Goal: Information Seeking & Learning: Learn about a topic

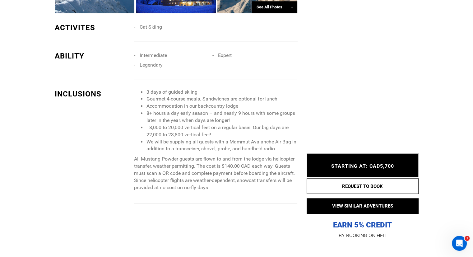
scroll to position [540, 0]
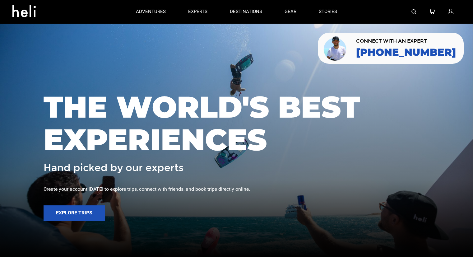
click at [413, 10] on img at bounding box center [414, 11] width 5 height 5
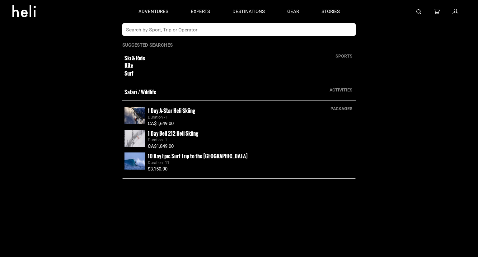
click at [304, 28] on input "text" at bounding box center [232, 29] width 221 height 12
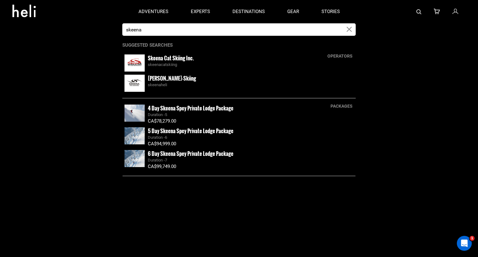
type input "skeena"
click at [184, 110] on small "4 Day Skeena Spey Private Lodge Package" at bounding box center [191, 108] width 86 height 8
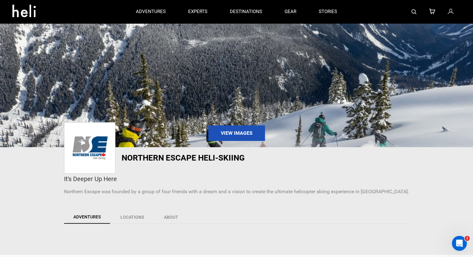
drag, startPoint x: 0, startPoint y: 0, endPoint x: 413, endPoint y: 10, distance: 413.3
click at [413, 10] on img at bounding box center [414, 11] width 5 height 5
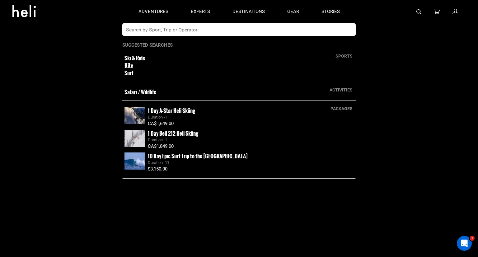
click at [344, 30] on button "button" at bounding box center [349, 29] width 13 height 12
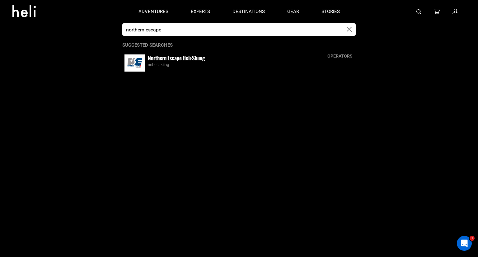
type input "northern escape"
click at [225, 57] on div "Northern Escape Heli-Skiing neheliskiing" at bounding box center [251, 60] width 206 height 13
click at [189, 59] on small "Northern Escape Heli-Skiing" at bounding box center [176, 58] width 57 height 8
click at [139, 61] on img at bounding box center [134, 62] width 20 height 17
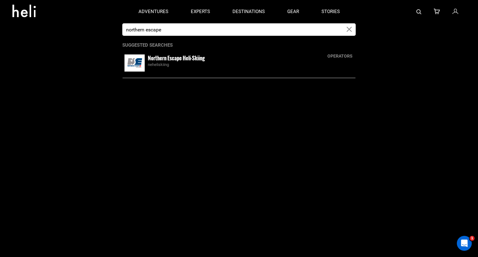
click at [139, 61] on img at bounding box center [134, 62] width 20 height 17
click at [151, 59] on small "Northern Escape Heli-Skiing" at bounding box center [176, 58] width 57 height 8
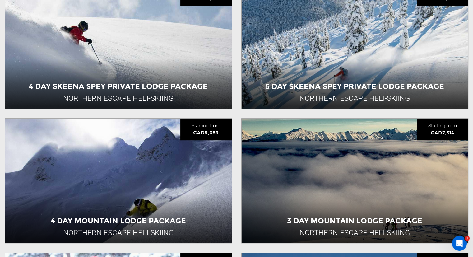
scroll to position [382, 0]
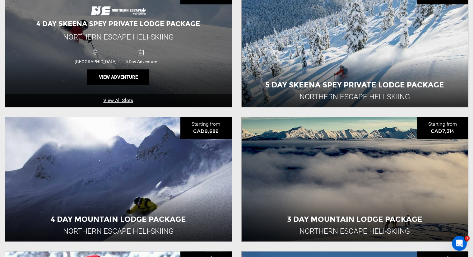
click at [127, 62] on span "5 Day Adventure" at bounding box center [141, 61] width 45 height 5
